Goal: Task Accomplishment & Management: Complete application form

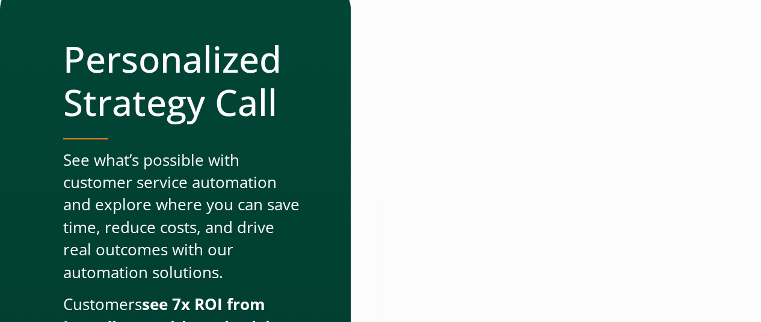
click at [698, 265] on div at bounding box center [540, 247] width 318 height 534
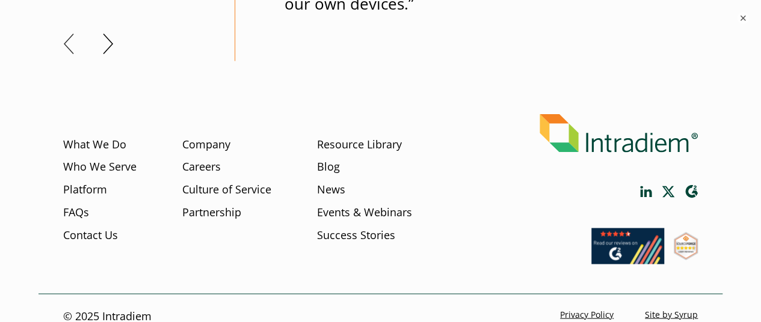
scroll to position [1112, 0]
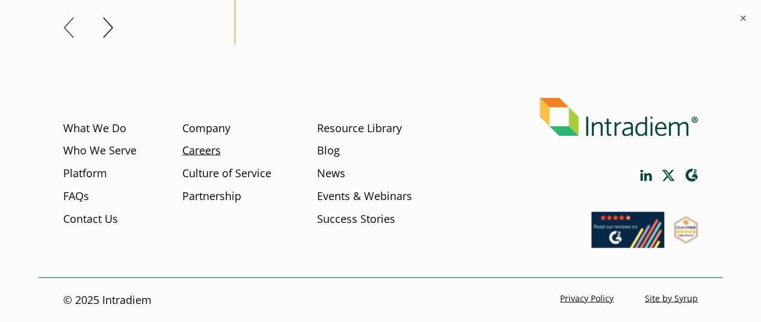
click at [192, 152] on link "Careers" at bounding box center [201, 151] width 38 height 16
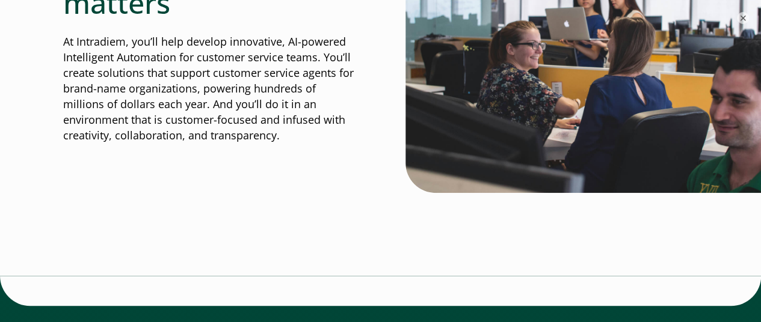
click at [694, 205] on div at bounding box center [380, 236] width 635 height 79
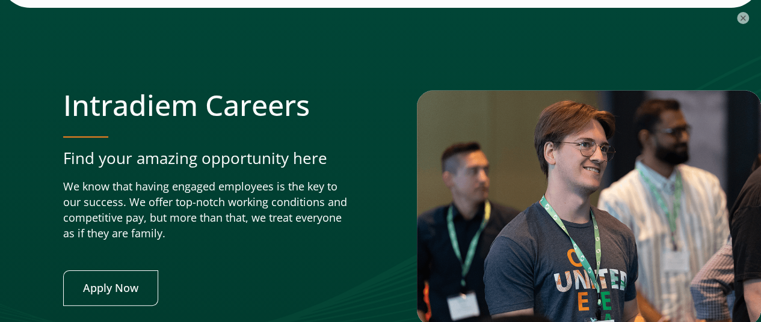
scroll to position [4548, 0]
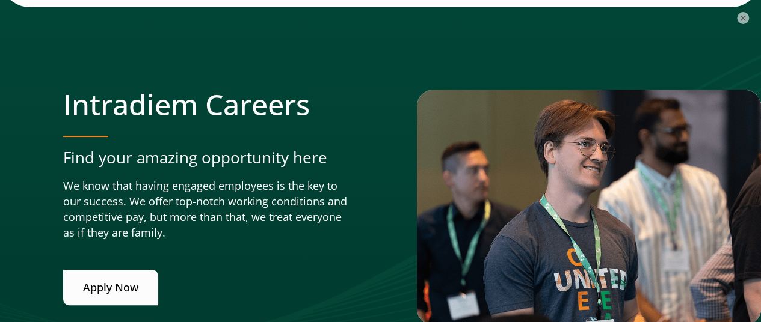
click at [90, 282] on link "Apply Now" at bounding box center [110, 287] width 95 height 35
